Goal: Find specific fact: Find specific fact

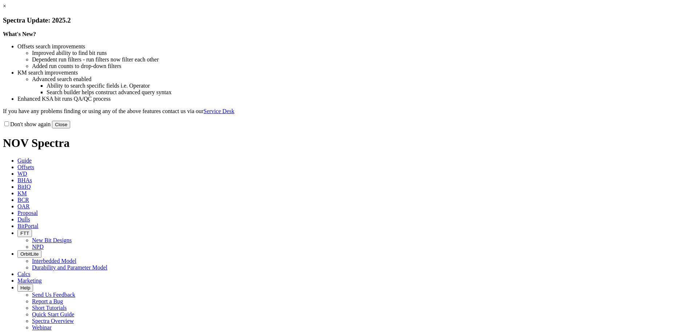
click at [70, 128] on button "Close" at bounding box center [61, 125] width 18 height 8
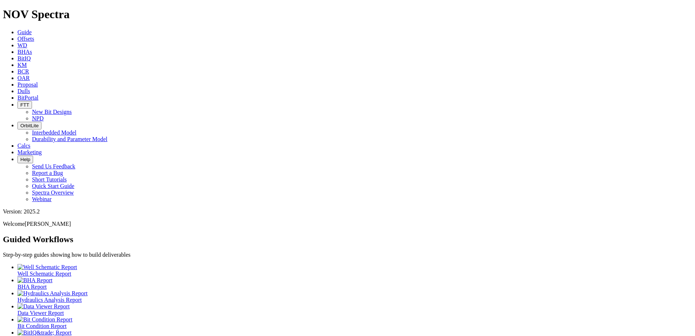
click at [30, 88] on link "Dulls" at bounding box center [23, 91] width 13 height 6
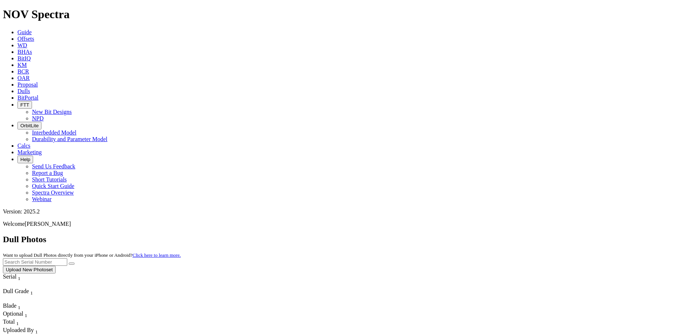
click at [67, 258] on input "text" at bounding box center [35, 262] width 64 height 8
click at [69, 263] on button "submit" at bounding box center [72, 264] width 6 height 2
click at [67, 258] on input "A311662" at bounding box center [35, 262] width 64 height 8
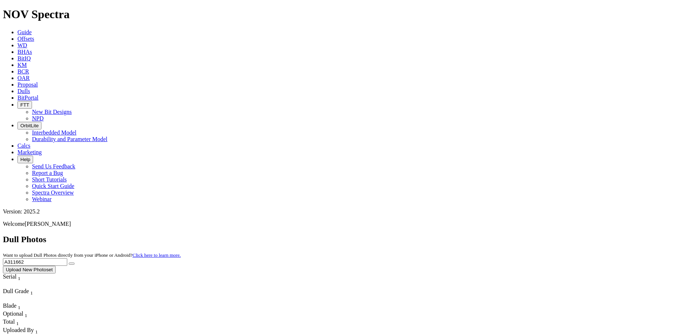
paste input "2621"
type input "A312621"
click at [72, 264] on icon "submit" at bounding box center [72, 264] width 0 height 0
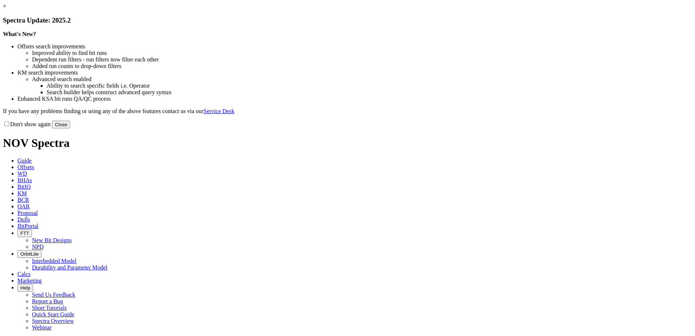
click at [70, 128] on button "Close" at bounding box center [61, 125] width 18 height 8
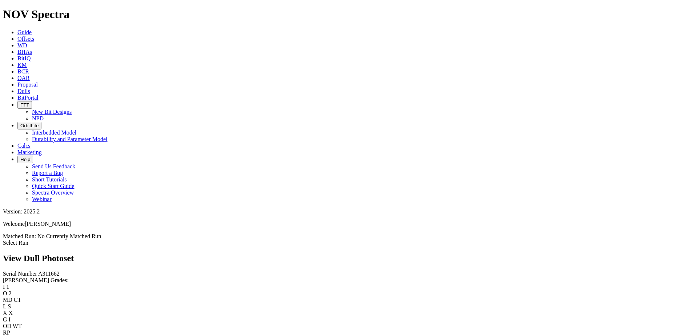
click at [38, 271] on span "A311662" at bounding box center [48, 274] width 21 height 6
copy span "A311662"
